Goal: Navigation & Orientation: Find specific page/section

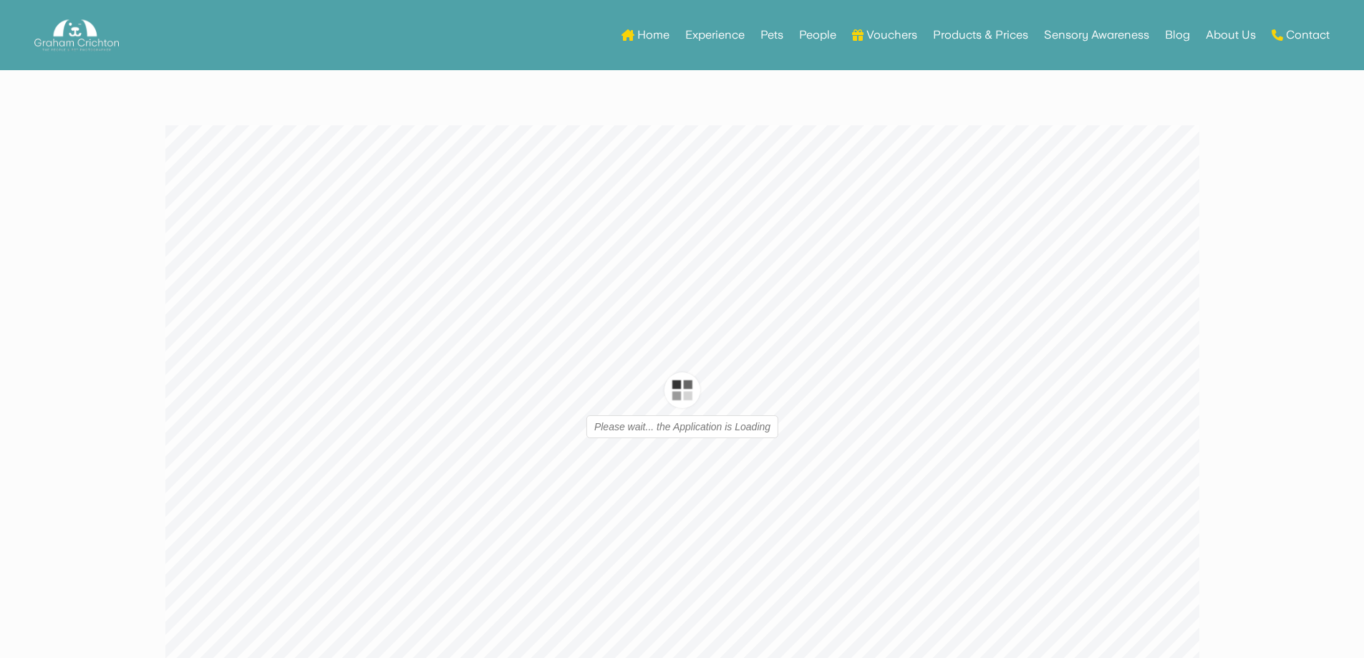
type input "1"
type input "16"
click at [1174, 329] on icon at bounding box center [1178, 324] width 14 height 37
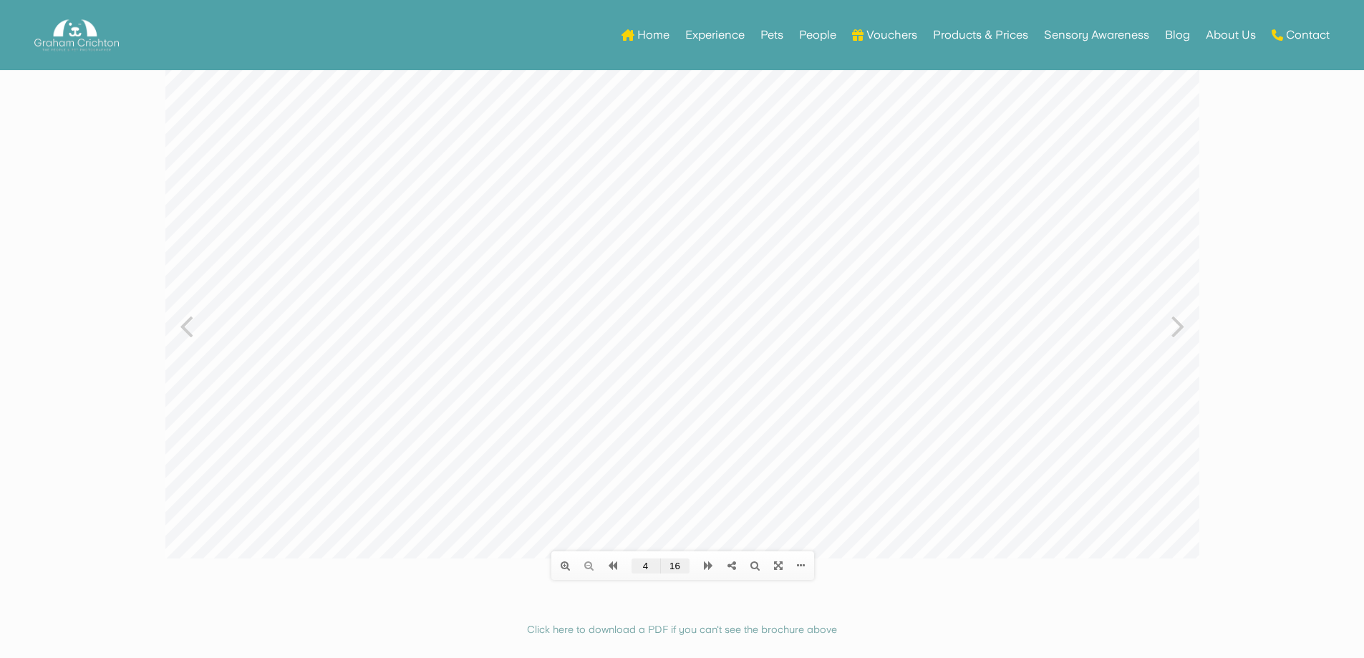
click at [1174, 329] on icon at bounding box center [1178, 324] width 14 height 37
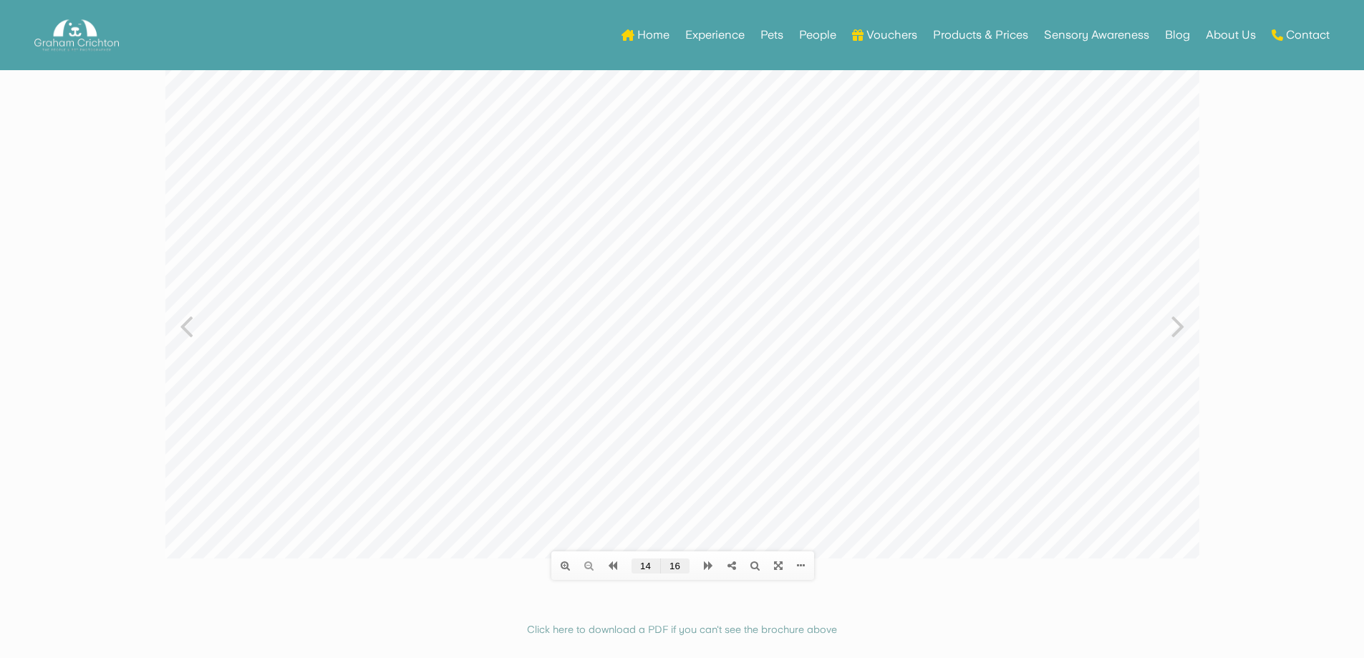
click at [198, 333] on div at bounding box center [682, 311] width 1034 height 496
click at [190, 329] on icon at bounding box center [186, 324] width 14 height 37
type input "12"
